Goal: Check status

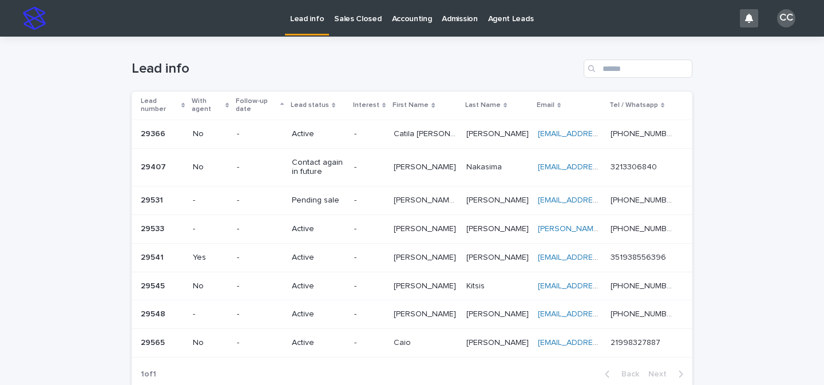
scroll to position [102, 0]
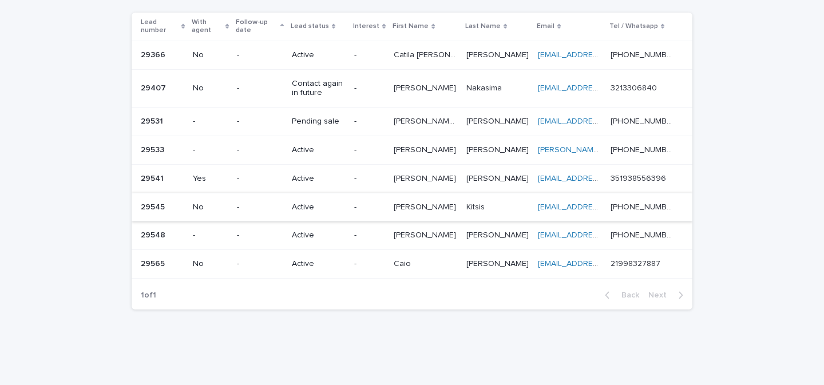
scroll to position [102, 0]
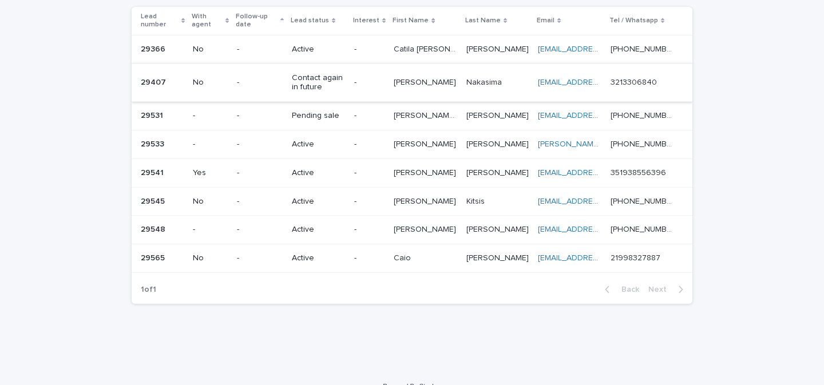
scroll to position [102, 0]
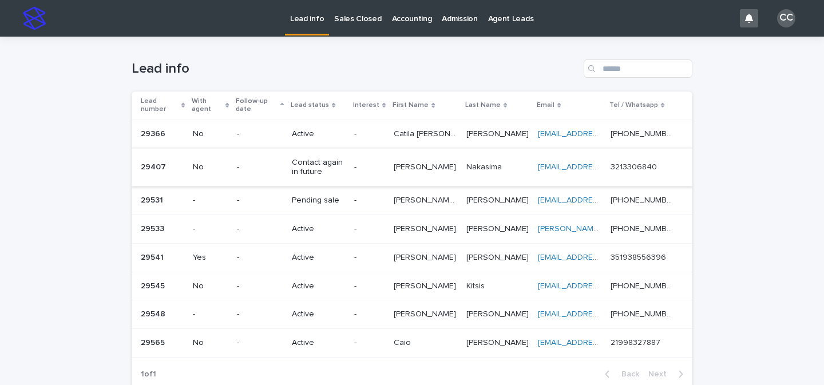
scroll to position [102, 0]
